Goal: Task Accomplishment & Management: Use online tool/utility

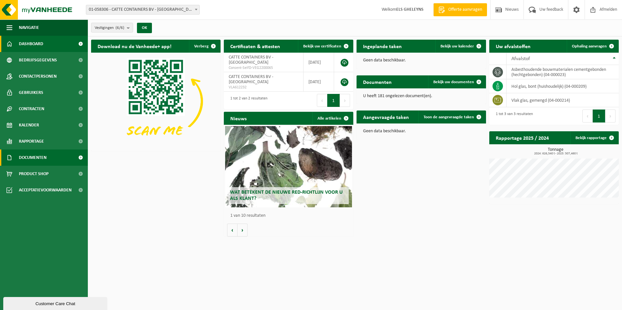
click at [30, 156] on span "Documenten" at bounding box center [33, 158] width 28 height 16
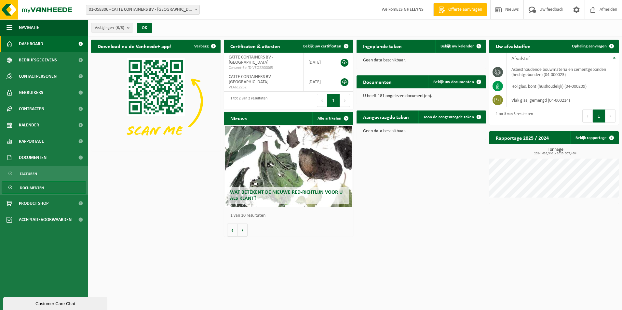
click at [27, 186] on span "Documenten" at bounding box center [32, 188] width 24 height 12
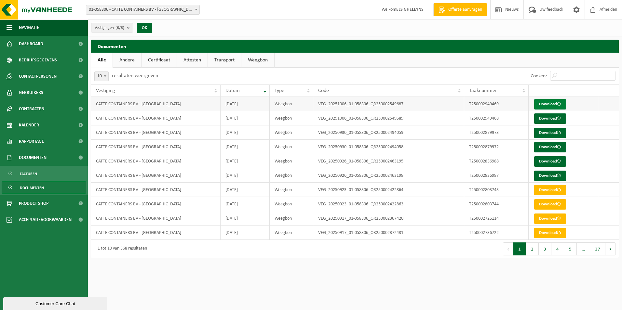
click at [552, 105] on link "Download" at bounding box center [550, 104] width 32 height 10
click at [545, 119] on link "Download" at bounding box center [550, 118] width 32 height 10
click at [544, 132] on link "Download" at bounding box center [550, 133] width 32 height 10
click at [546, 146] on link "Download" at bounding box center [550, 147] width 32 height 10
click at [548, 162] on link "Download" at bounding box center [550, 161] width 32 height 10
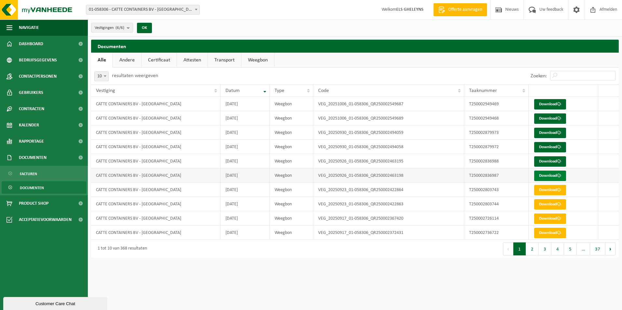
click at [549, 178] on link "Download" at bounding box center [550, 176] width 32 height 10
click at [600, 9] on span "Afmelden" at bounding box center [608, 9] width 21 height 19
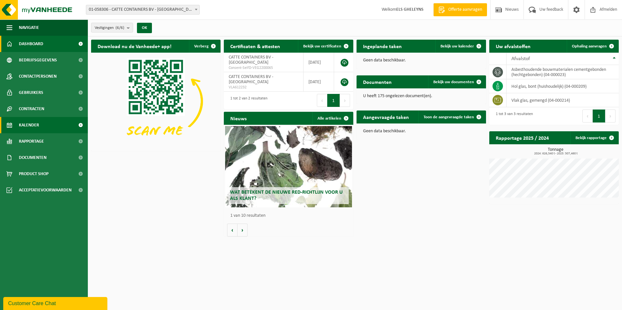
click at [36, 127] on span "Kalender" at bounding box center [29, 125] width 20 height 16
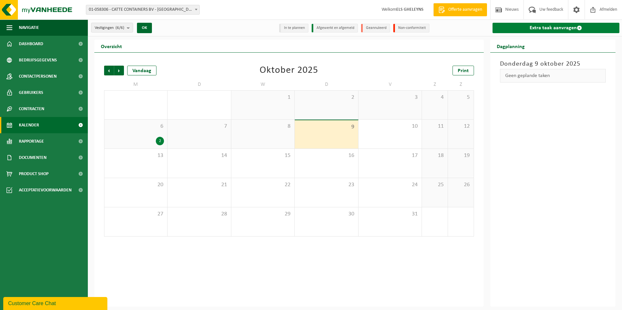
click at [540, 29] on link "Extra taak aanvragen" at bounding box center [555, 28] width 127 height 10
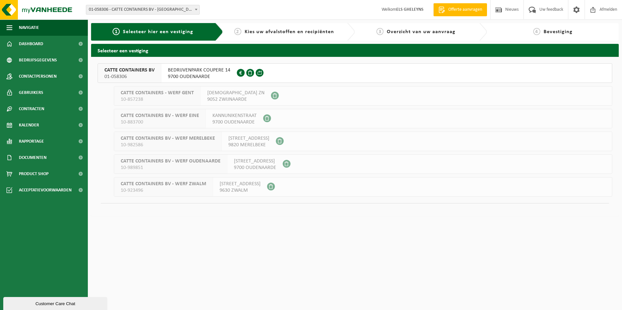
click at [207, 70] on span "BEDRIJVENPARK COUPERE 14" at bounding box center [199, 70] width 62 height 7
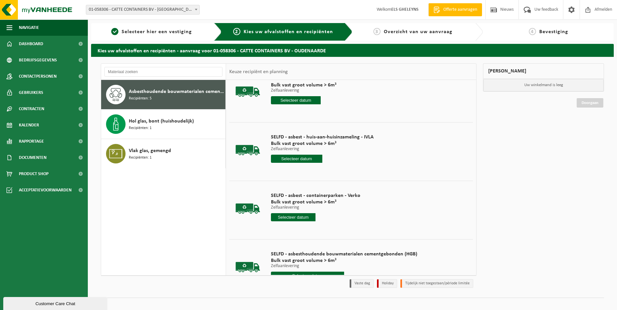
scroll to position [91, 0]
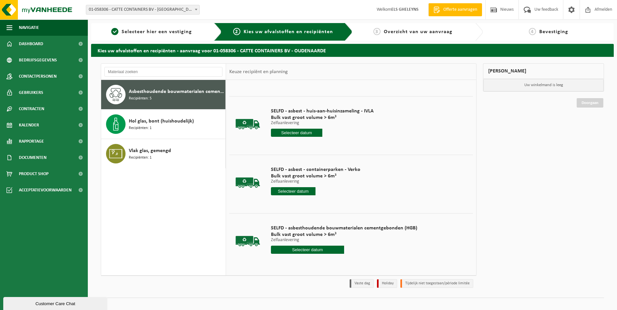
click at [285, 193] on input "text" at bounding box center [293, 191] width 45 height 8
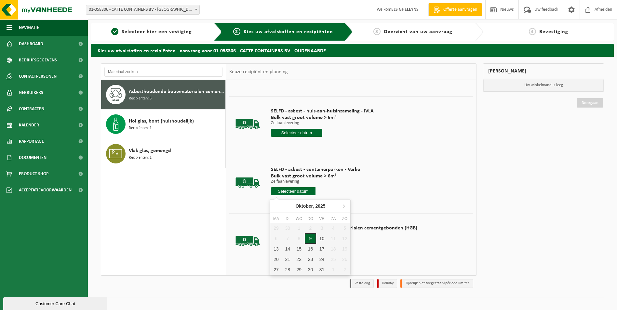
click at [310, 239] on div "9" at bounding box center [310, 238] width 11 height 10
type input "Van 2025-10-09"
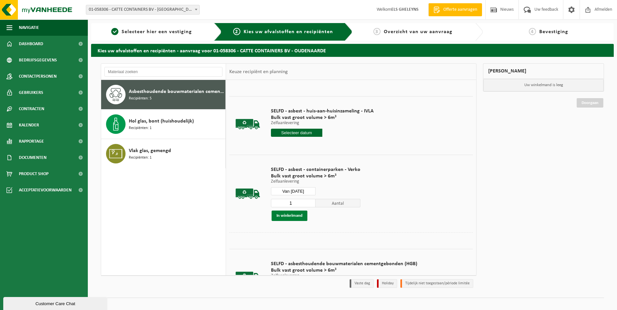
click at [288, 218] on button "In winkelmand" at bounding box center [290, 216] width 36 height 10
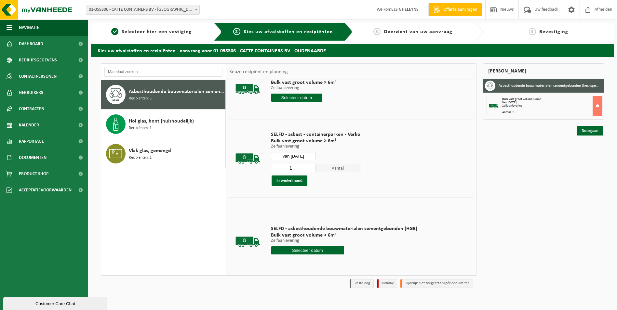
scroll to position [126, 0]
click at [298, 249] on input "text" at bounding box center [307, 250] width 73 height 8
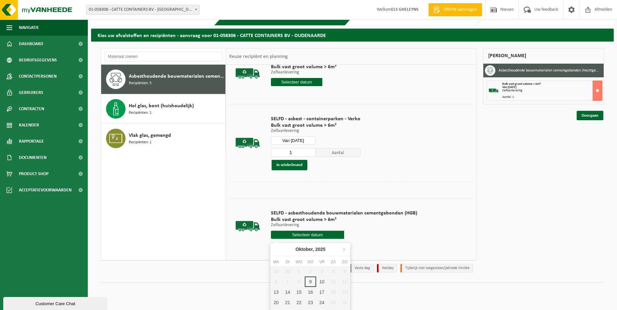
scroll to position [24, 0]
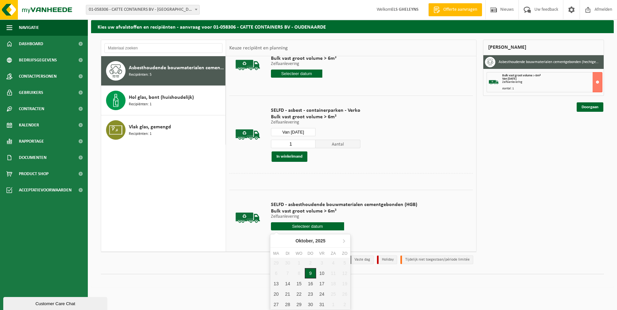
click at [311, 273] on div "9" at bounding box center [310, 273] width 11 height 10
type input "Van 2025-10-09"
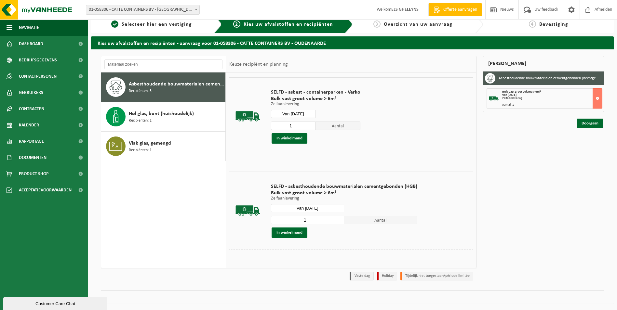
scroll to position [162, 0]
click at [292, 232] on button "In winkelmand" at bounding box center [290, 232] width 36 height 10
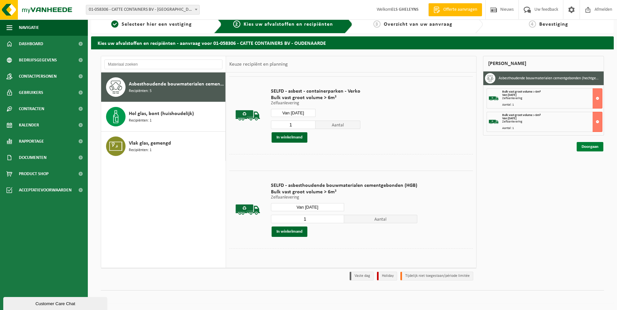
click at [589, 149] on link "Doorgaan" at bounding box center [590, 146] width 27 height 9
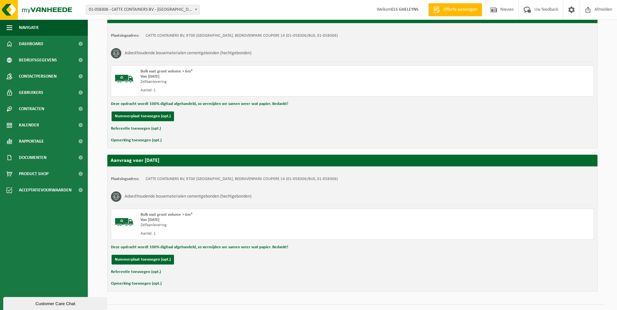
scroll to position [112, 0]
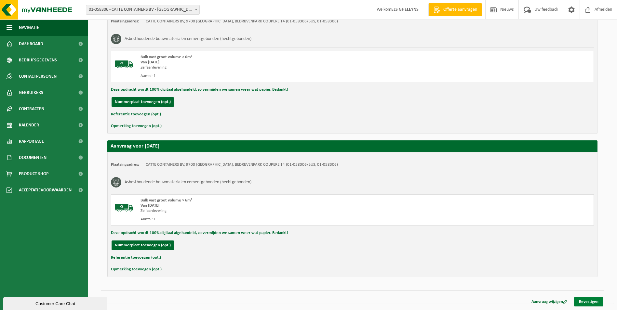
click at [591, 304] on link "Bevestigen" at bounding box center [588, 301] width 29 height 9
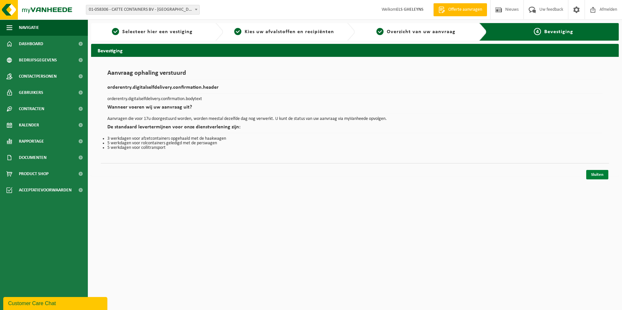
click at [601, 176] on link "Sluiten" at bounding box center [597, 174] width 22 height 9
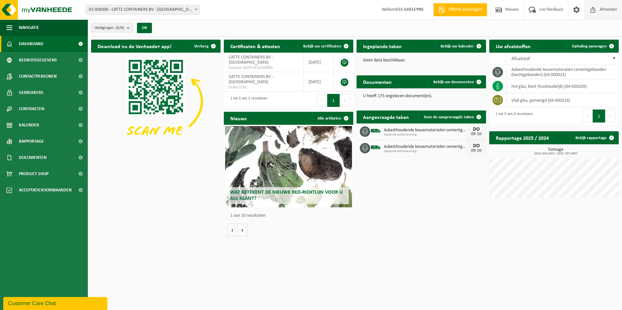
click at [604, 10] on span "Afmelden" at bounding box center [608, 9] width 21 height 19
